Goal: Information Seeking & Learning: Learn about a topic

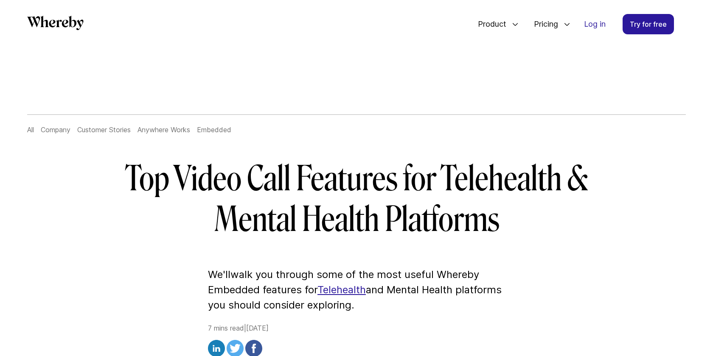
click at [345, 196] on h1 "Top Video Call Features for Telehealth & Mental Health Platforms" at bounding box center [356, 199] width 489 height 81
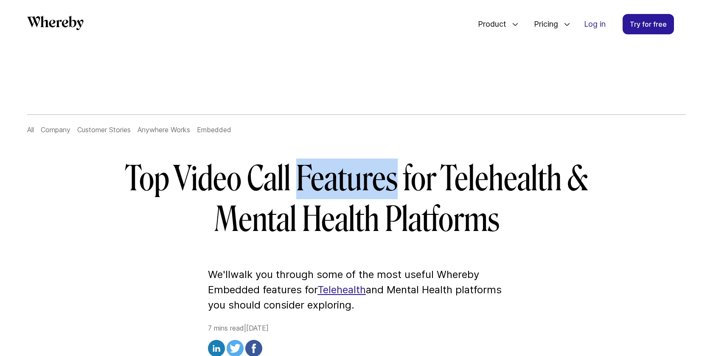
click at [345, 196] on h1 "Top Video Call Features for Telehealth & Mental Health Platforms" at bounding box center [356, 199] width 489 height 81
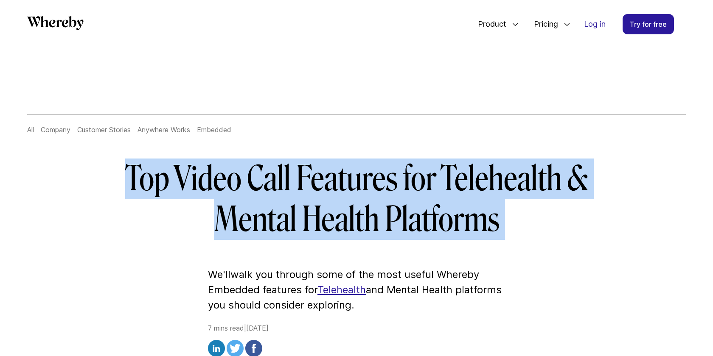
click at [393, 230] on h1 "Top Video Call Features for Telehealth & Mental Health Platforms" at bounding box center [356, 199] width 489 height 81
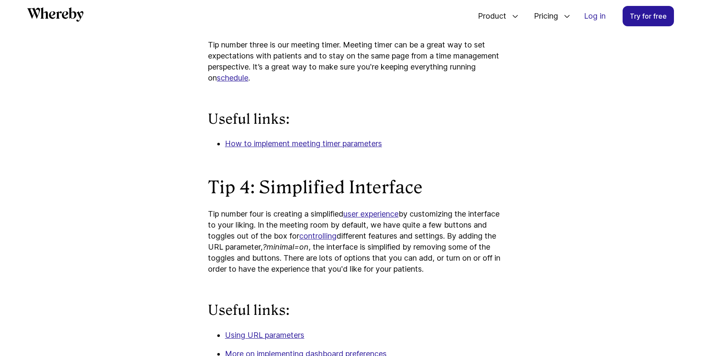
scroll to position [1687, 0]
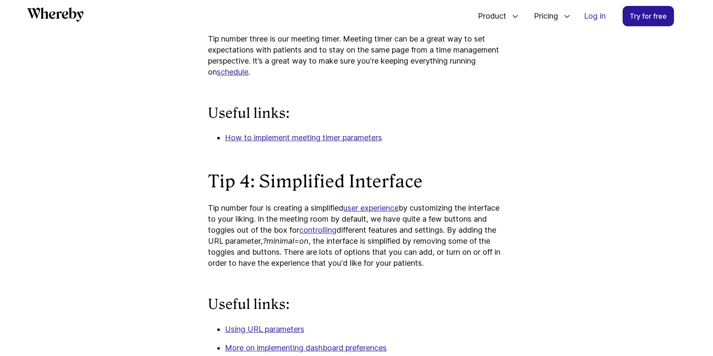
click at [324, 217] on p "Tip number four is creating a simplified user experience by customizing the int…" at bounding box center [356, 236] width 297 height 66
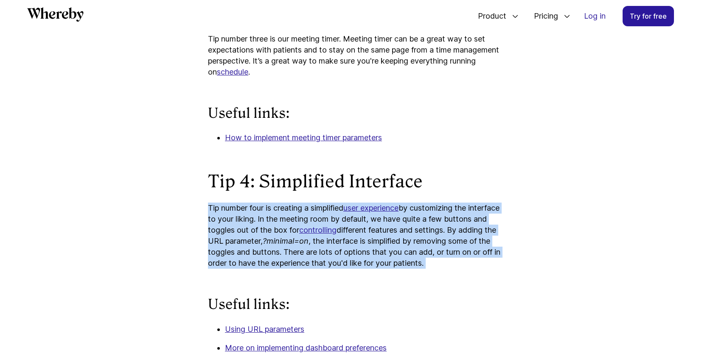
click at [343, 255] on p "Tip number four is creating a simplified user experience by customizing the int…" at bounding box center [356, 236] width 297 height 66
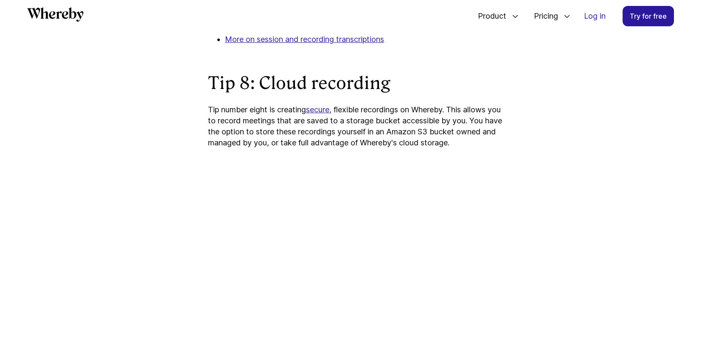
scroll to position [3156, 0]
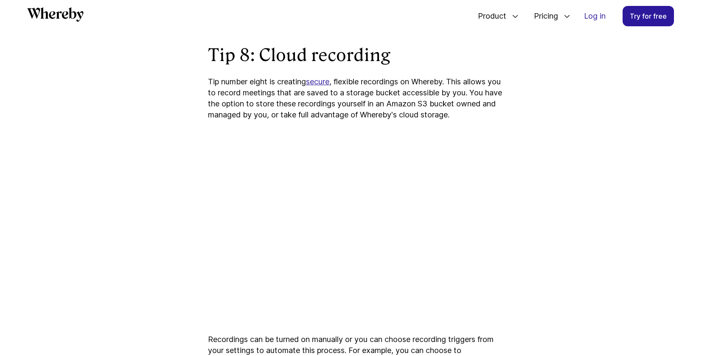
click at [255, 121] on p "Tip number eight is creating secure , flexible recordings on Whereby. This allo…" at bounding box center [356, 98] width 297 height 44
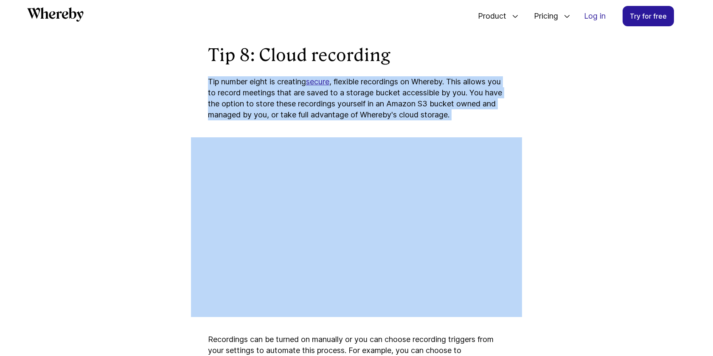
click at [311, 119] on p "Tip number eight is creating secure , flexible recordings on Whereby. This allo…" at bounding box center [356, 98] width 297 height 44
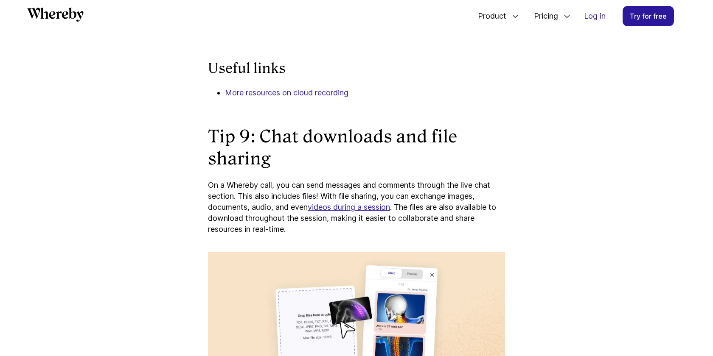
scroll to position [3528, 0]
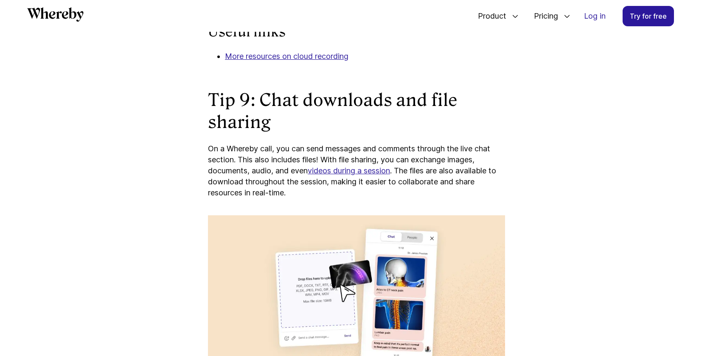
click at [301, 120] on strong "Tip 9: Chat downloads and file sharing" at bounding box center [332, 111] width 249 height 42
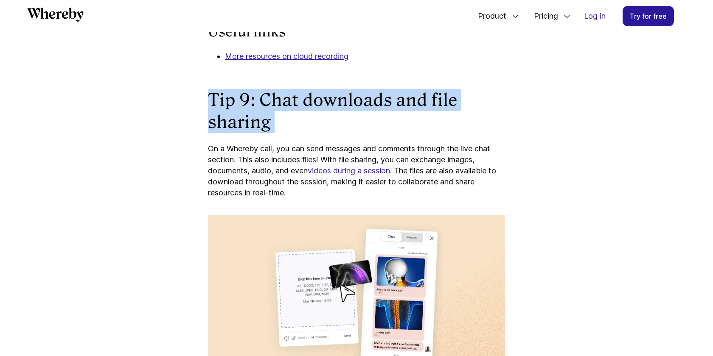
click at [345, 127] on h2 "Tip 9: Chat downloads and file sharing" at bounding box center [356, 111] width 297 height 44
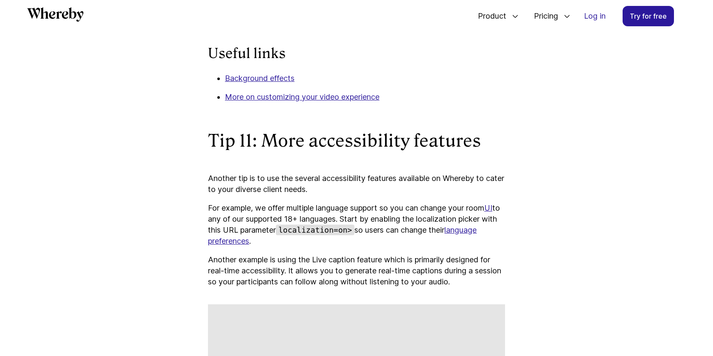
scroll to position [4576, 0]
